Goal: Information Seeking & Learning: Check status

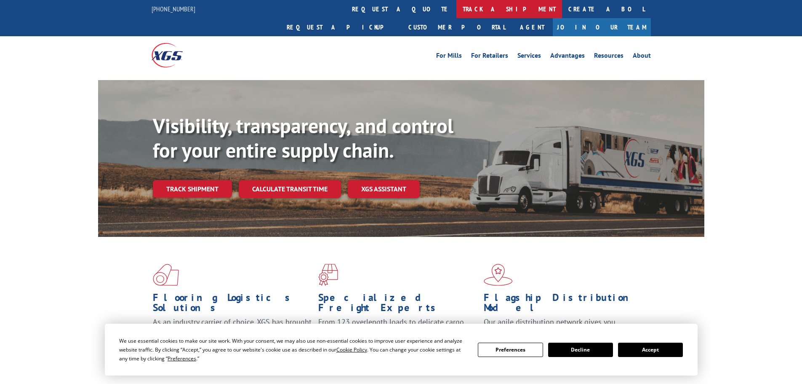
click at [457, 12] on link "track a shipment" at bounding box center [510, 9] width 106 height 18
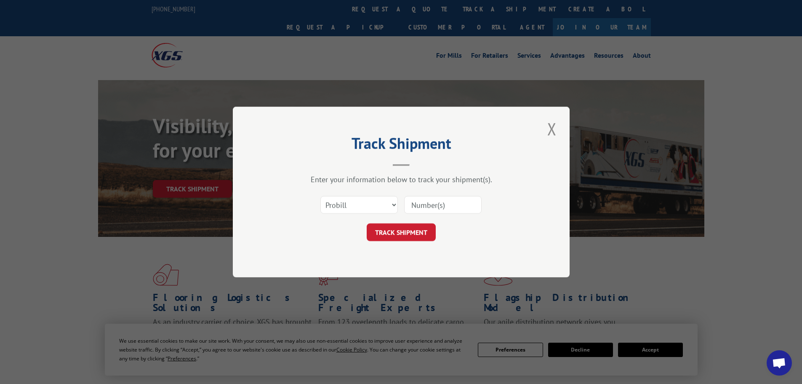
click at [440, 203] on input at bounding box center [443, 205] width 78 height 18
paste input "17224056"
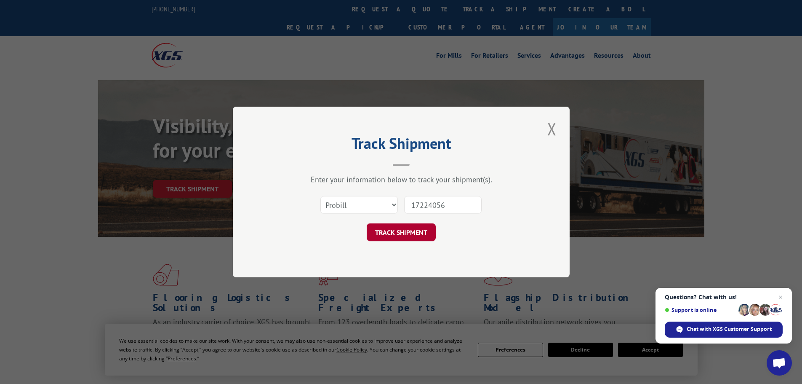
type input "17224056"
click at [417, 233] on button "TRACK SHIPMENT" at bounding box center [401, 232] width 69 height 18
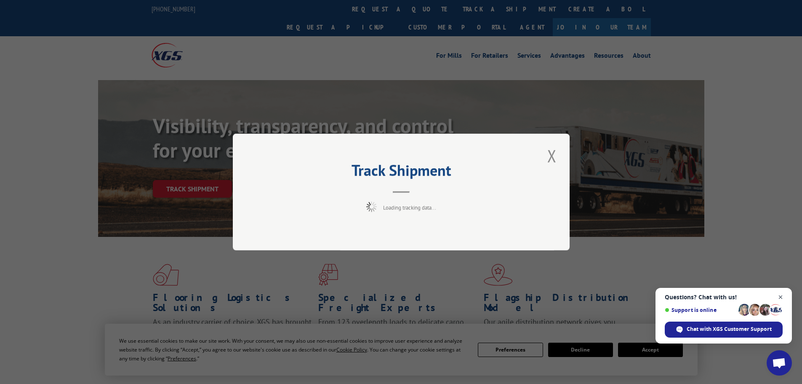
click at [783, 296] on span "Open chat" at bounding box center [781, 297] width 11 height 11
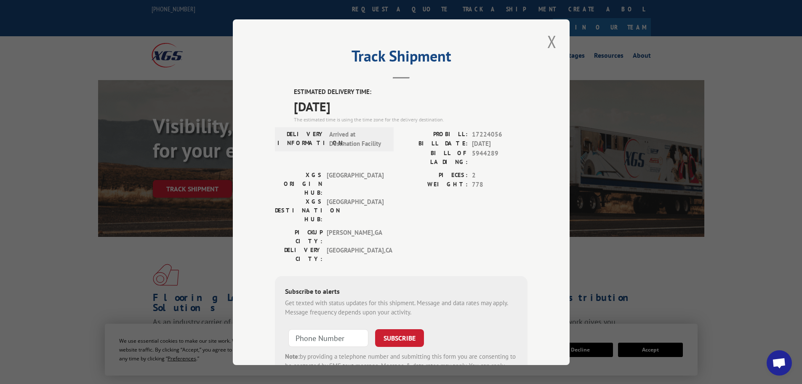
drag, startPoint x: 292, startPoint y: 103, endPoint x: 358, endPoint y: 106, distance: 65.8
click at [358, 106] on span "[DATE]" at bounding box center [411, 105] width 234 height 19
click at [306, 122] on div "The estimated time is using the time zone for the delivery destination." at bounding box center [411, 119] width 234 height 8
click at [446, 227] on div "PICKUP CITY: [GEOGRAPHIC_DATA] , [GEOGRAPHIC_DATA]: [GEOGRAPHIC_DATA] , [GEOGRA…" at bounding box center [401, 247] width 253 height 40
click at [546, 42] on button "Close modal" at bounding box center [552, 41] width 14 height 23
